Goal: Information Seeking & Learning: Learn about a topic

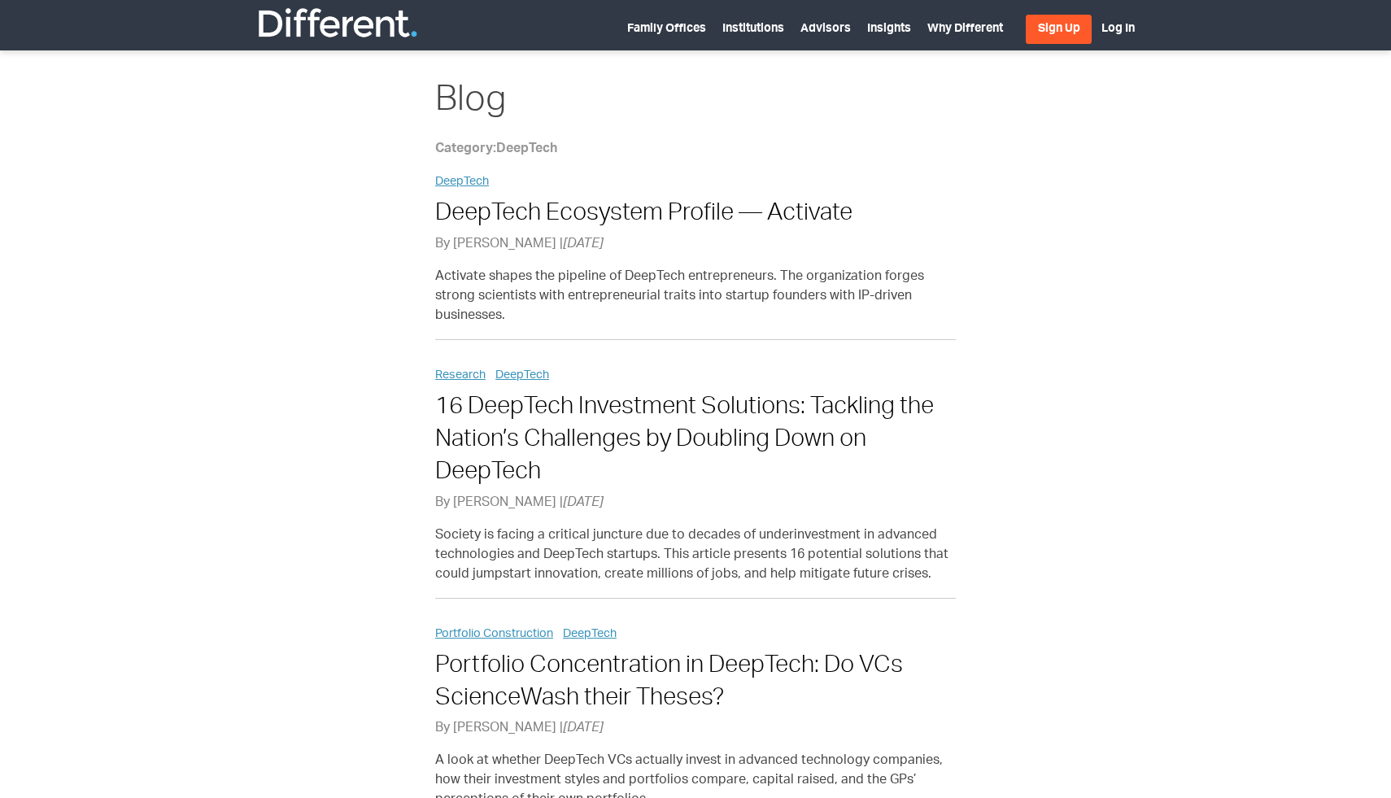
click at [325, 24] on img at bounding box center [337, 23] width 163 height 33
